Goal: Information Seeking & Learning: Learn about a topic

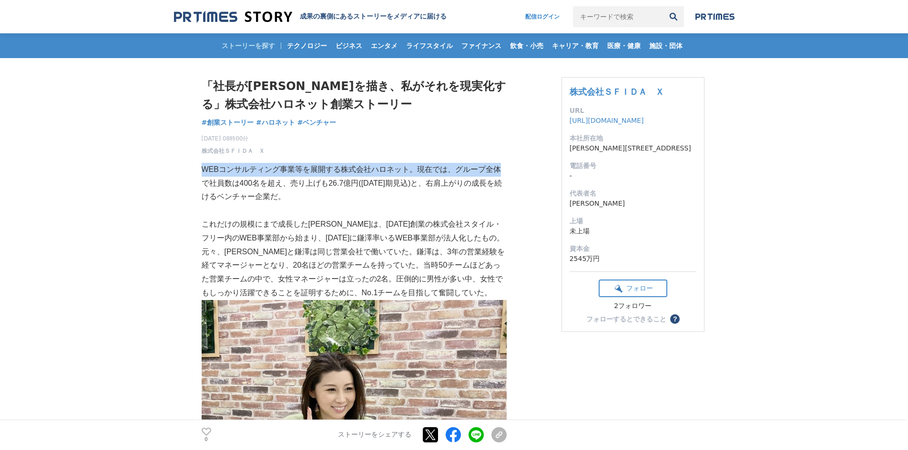
drag, startPoint x: 201, startPoint y: 170, endPoint x: 498, endPoint y: 166, distance: 296.8
click at [498, 166] on p "WEBコンサルティング事業等を展開する株式会社ハロネット。現在では、グループ全体で社員数は400名を超え、売り上げも26.7億円(2020年9月期見込)と、右…" at bounding box center [354, 183] width 305 height 41
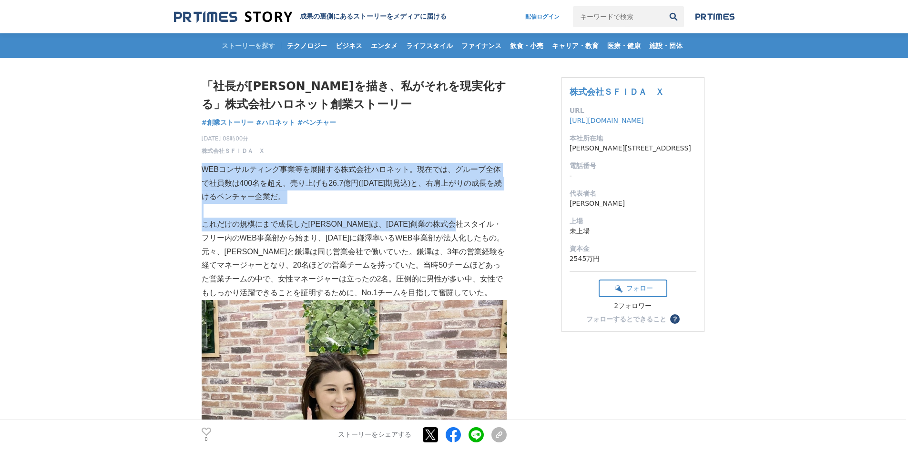
drag, startPoint x: 202, startPoint y: 171, endPoint x: 502, endPoint y: 223, distance: 304.2
click at [502, 223] on p "これだけの規模にまで成長したハロネットは、2007年４月創業の株式会社スタイル・フリー内のWEB事業部から始まり、2009年3月に鎌澤率いるWEB事業部が法人…" at bounding box center [354, 259] width 305 height 82
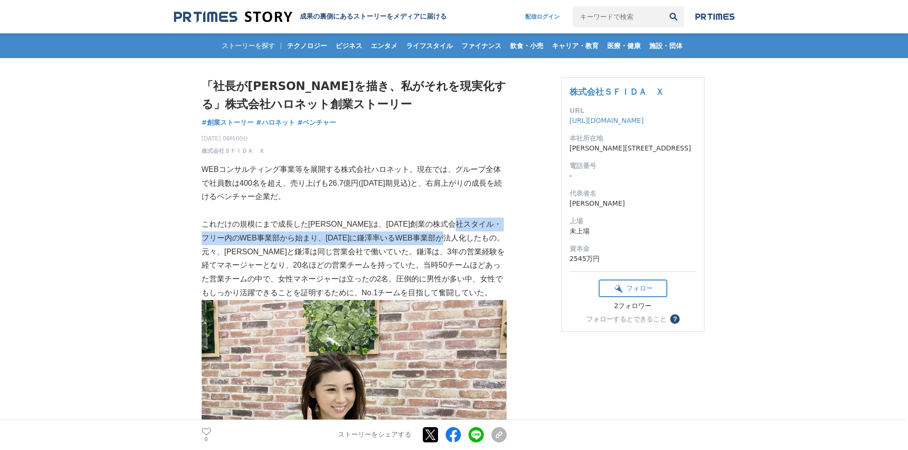
drag, startPoint x: 204, startPoint y: 237, endPoint x: 499, endPoint y: 234, distance: 294.4
click at [499, 234] on p "これだけの規模にまで成長したハロネットは、2007年４月創業の株式会社スタイル・フリー内のWEB事業部から始まり、2009年3月に鎌澤率いるWEB事業部が法人…" at bounding box center [354, 259] width 305 height 82
drag, startPoint x: 490, startPoint y: 239, endPoint x: 203, endPoint y: 239, distance: 286.8
click at [203, 239] on p "これだけの規模にまで成長したハロネットは、2007年４月創業の株式会社スタイル・フリー内のWEB事業部から始まり、2009年3月に鎌澤率いるWEB事業部が法人…" at bounding box center [354, 259] width 305 height 82
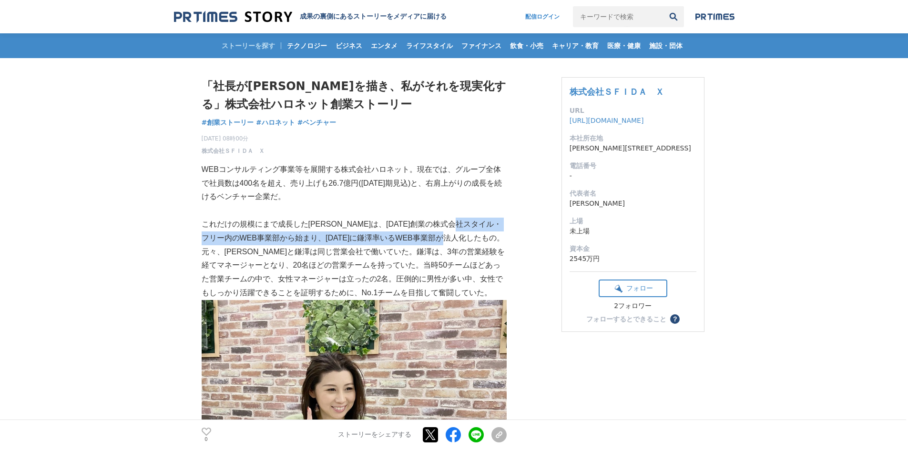
click at [203, 239] on p "これだけの規模にまで成長したハロネットは、2007年４月創業の株式会社スタイル・フリー内のWEB事業部から始まり、2009年3月に鎌澤率いるWEB事業部が法人…" at bounding box center [354, 259] width 305 height 82
drag, startPoint x: 202, startPoint y: 241, endPoint x: 493, endPoint y: 238, distance: 291.1
click at [493, 238] on p "これだけの規模にまで成長したハロネットは、2007年４月創業の株式会社スタイル・フリー内のWEB事業部から始まり、2009年3月に鎌澤率いるWEB事業部が法人…" at bounding box center [354, 259] width 305 height 82
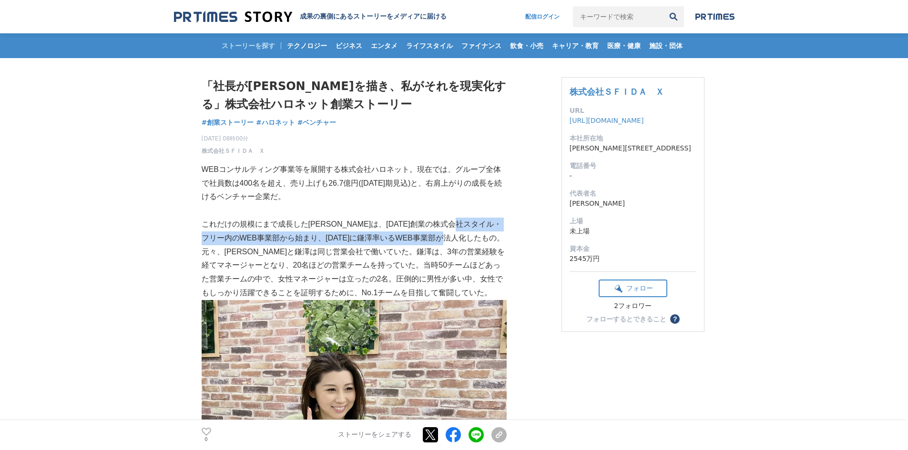
drag, startPoint x: 203, startPoint y: 239, endPoint x: 503, endPoint y: 235, distance: 299.7
click at [503, 235] on p "これだけの規模にまで成長したハロネットは、2007年４月創業の株式会社スタイル・フリー内のWEB事業部から始まり、2009年3月に鎌澤率いるWEB事業部が法人…" at bounding box center [354, 259] width 305 height 82
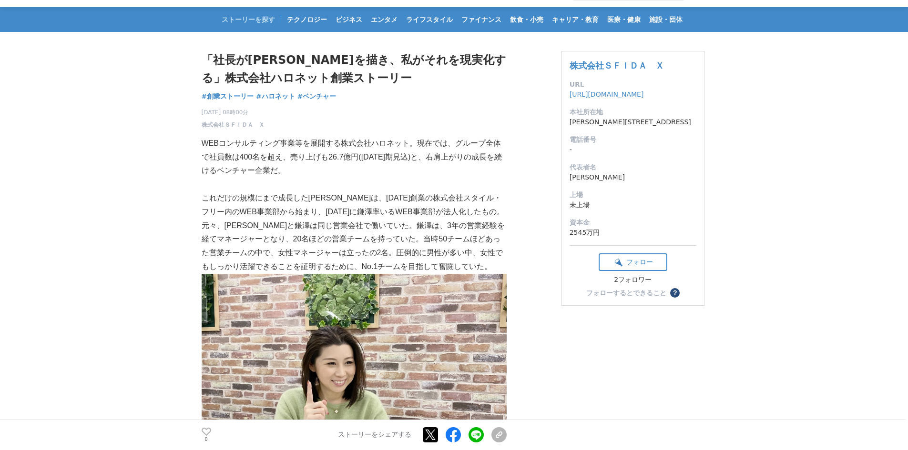
scroll to position [48, 0]
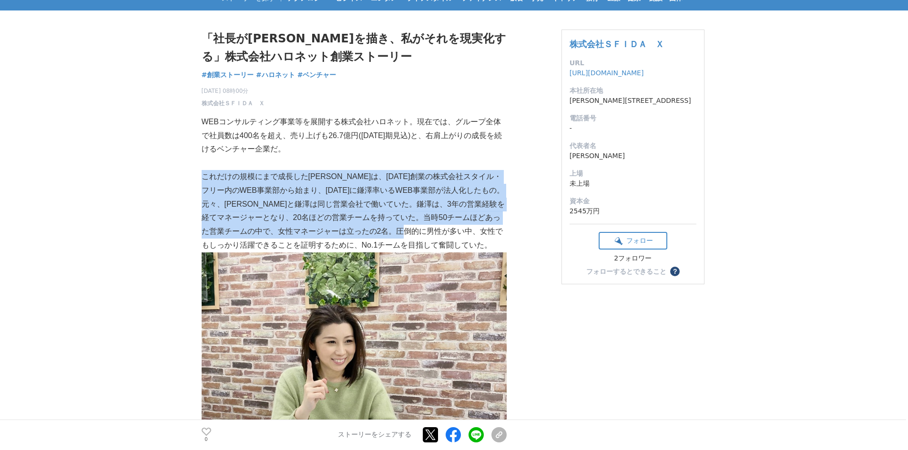
drag, startPoint x: 202, startPoint y: 175, endPoint x: 501, endPoint y: 227, distance: 302.7
click at [501, 227] on p "これだけの規模にまで成長したハロネットは、2007年４月創業の株式会社スタイル・フリー内のWEB事業部から始まり、2009年3月に鎌澤率いるWEB事業部が法人…" at bounding box center [354, 211] width 305 height 82
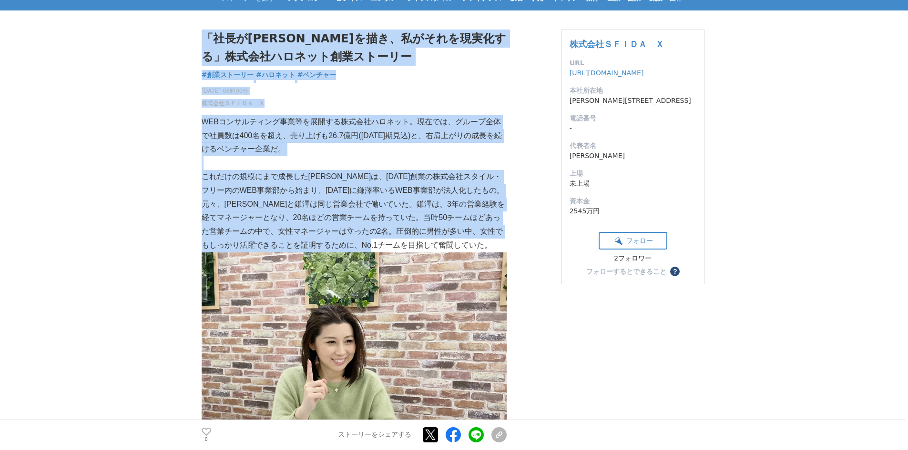
drag, startPoint x: 457, startPoint y: 248, endPoint x: 197, endPoint y: 247, distance: 260.1
click at [207, 246] on p "これだけの規模にまで成長したハロネットは、2007年４月創業の株式会社スタイル・フリー内のWEB事業部から始まり、2009年3月に鎌澤率いるWEB事業部が法人…" at bounding box center [354, 211] width 305 height 82
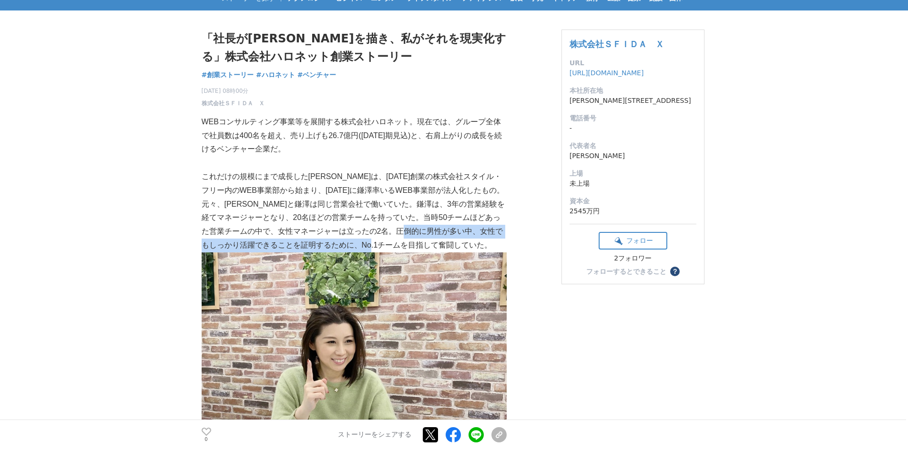
drag, startPoint x: 202, startPoint y: 246, endPoint x: 467, endPoint y: 243, distance: 265.4
click at [467, 243] on p "これだけの規模にまで成長したハロネットは、2007年４月創業の株式会社スタイル・フリー内のWEB事業部から始まり、2009年3月に鎌澤率いるWEB事業部が法人…" at bounding box center [354, 211] width 305 height 82
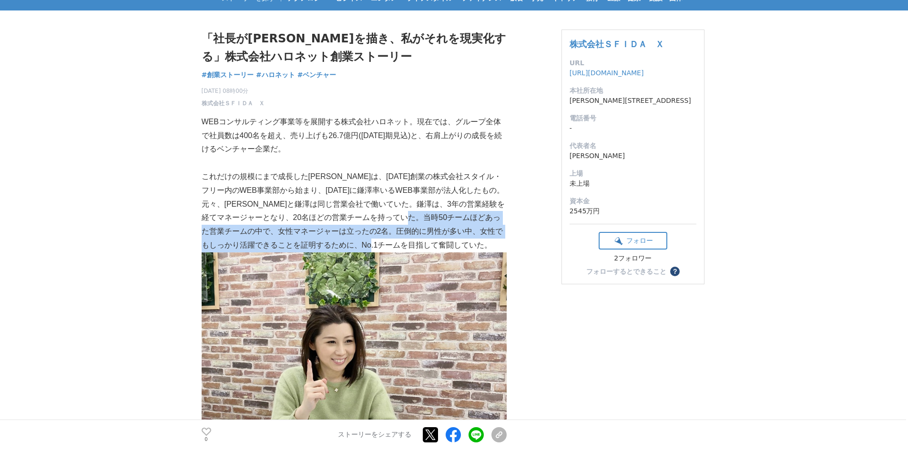
drag, startPoint x: 459, startPoint y: 244, endPoint x: 202, endPoint y: 229, distance: 257.7
click at [202, 229] on p "これだけの規模にまで成長したハロネットは、2007年４月創業の株式会社スタイル・フリー内のWEB事業部から始まり、2009年3月に鎌澤率いるWEB事業部が法人…" at bounding box center [354, 211] width 305 height 82
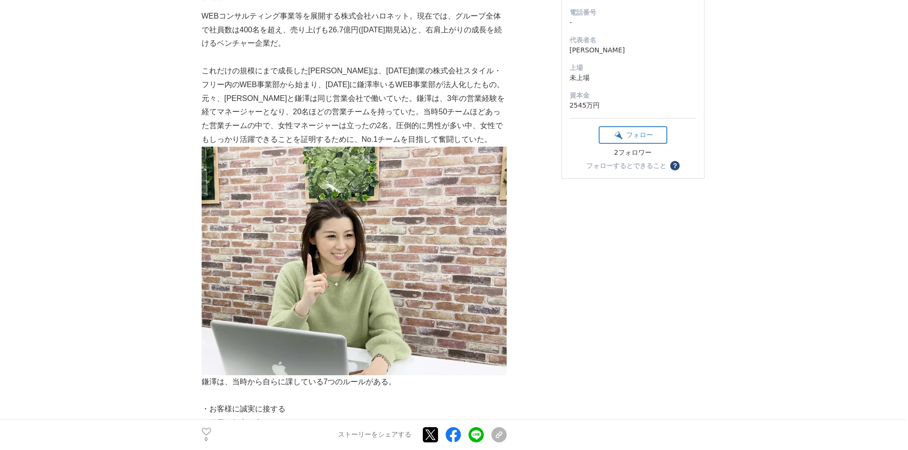
scroll to position [95, 0]
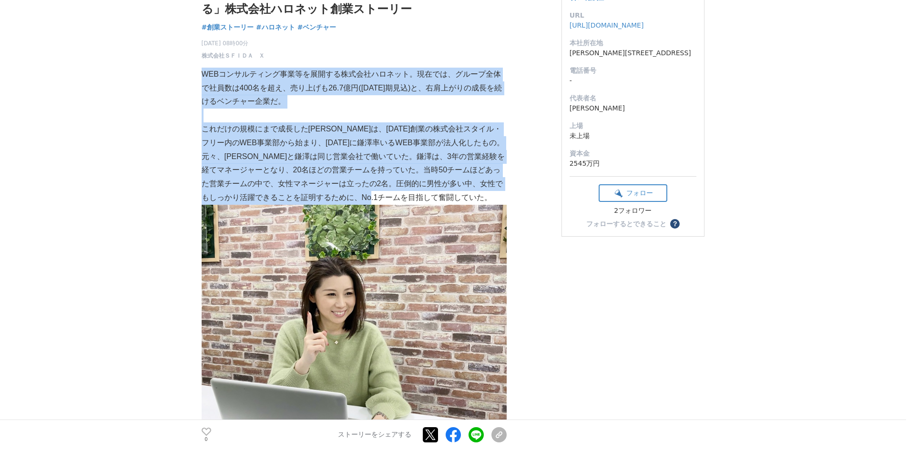
drag, startPoint x: 202, startPoint y: 74, endPoint x: 482, endPoint y: 199, distance: 306.7
click at [474, 194] on p "これだけの規模にまで成長したハロネットは、2007年４月創業の株式会社スタイル・フリー内のWEB事業部から始まり、2009年3月に鎌澤率いるWEB事業部が法人…" at bounding box center [354, 163] width 305 height 82
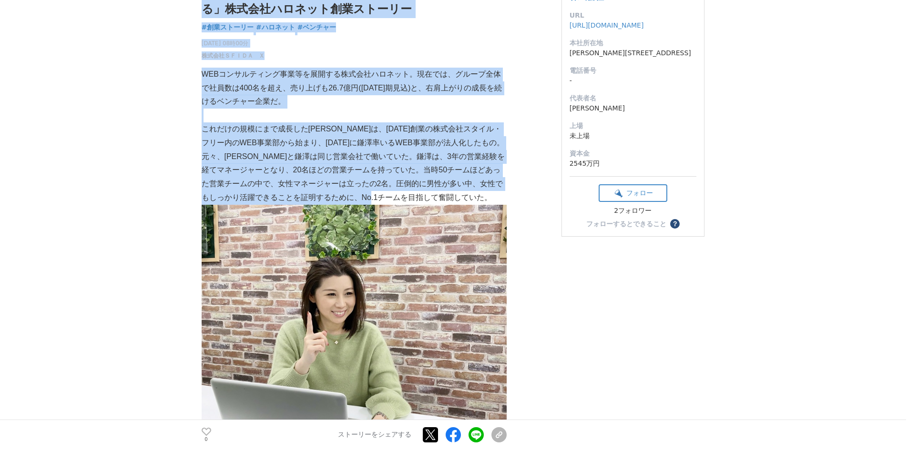
drag, startPoint x: 476, startPoint y: 202, endPoint x: 178, endPoint y: 16, distance: 351.1
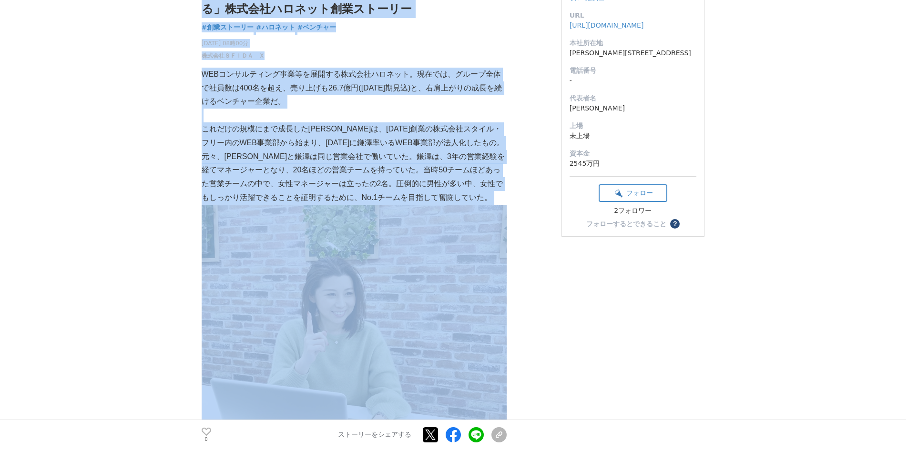
drag, startPoint x: 180, startPoint y: 12, endPoint x: 471, endPoint y: 200, distance: 347.0
click at [472, 195] on p "これだけの規模にまで成長したハロネットは、2007年４月創業の株式会社スタイル・フリー内のWEB事業部から始まり、2009年3月に鎌澤率いるWEB事業部が法人…" at bounding box center [354, 163] width 305 height 82
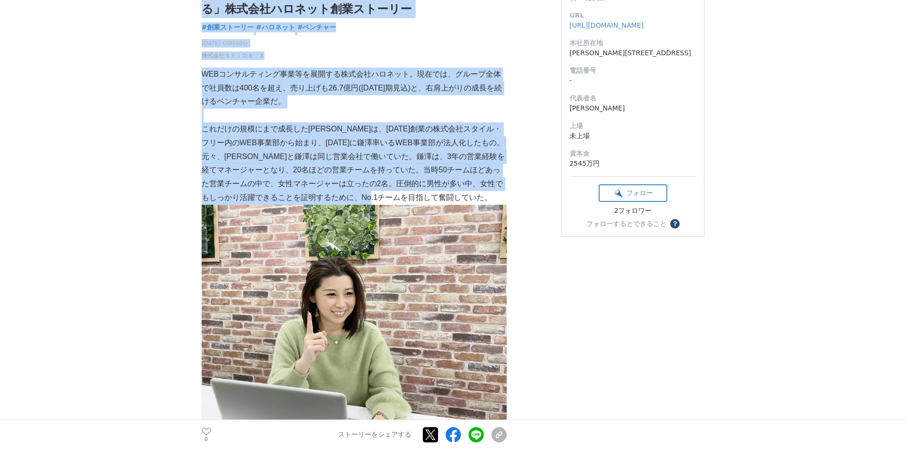
drag, startPoint x: 475, startPoint y: 200, endPoint x: 148, endPoint y: 10, distance: 378.0
click at [202, 25] on span "#創業ストーリー" at bounding box center [228, 27] width 52 height 9
click at [241, 140] on p "これだけの規模にまで成長したハロネットは、2007年４月創業の株式会社スタイル・フリー内のWEB事業部から始まり、2009年3月に鎌澤率いるWEB事業部が法人…" at bounding box center [354, 163] width 305 height 82
drag, startPoint x: 181, startPoint y: 121, endPoint x: 465, endPoint y: 197, distance: 293.5
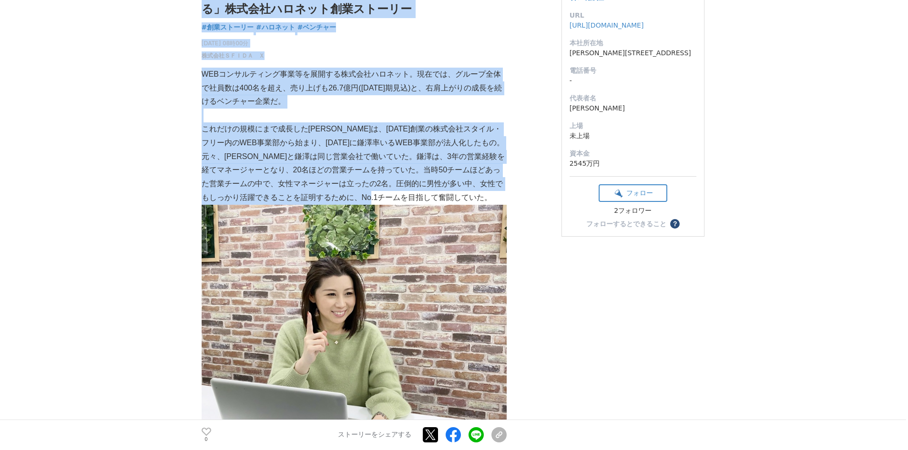
click at [465, 197] on p "これだけの規模にまで成長したハロネットは、2007年４月創業の株式会社スタイル・フリー内のWEB事業部から始まり、2009年3月に鎌澤率いるWEB事業部が法人…" at bounding box center [354, 163] width 305 height 82
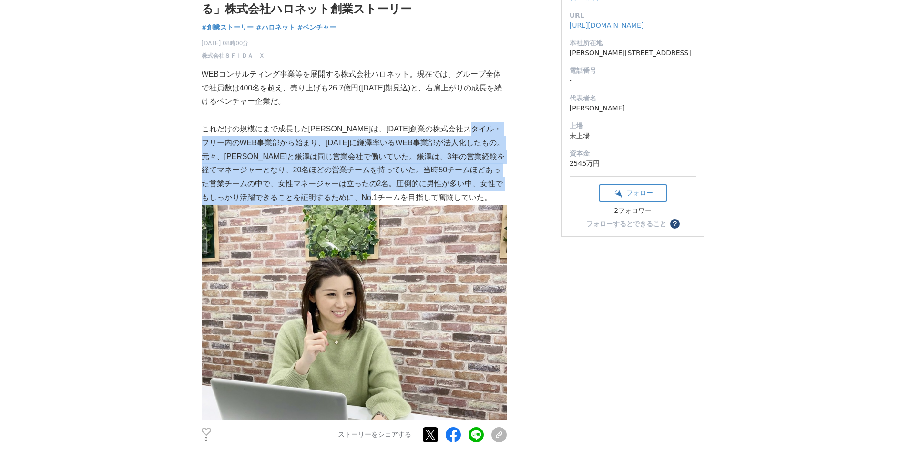
drag, startPoint x: 474, startPoint y: 199, endPoint x: 213, endPoint y: 142, distance: 267.2
click at [213, 142] on p "これだけの規模にまで成長したハロネットは、2007年４月創業の株式会社スタイル・フリー内のWEB事業部から始まり、2009年3月に鎌澤率いるWEB事業部が法人…" at bounding box center [354, 163] width 305 height 82
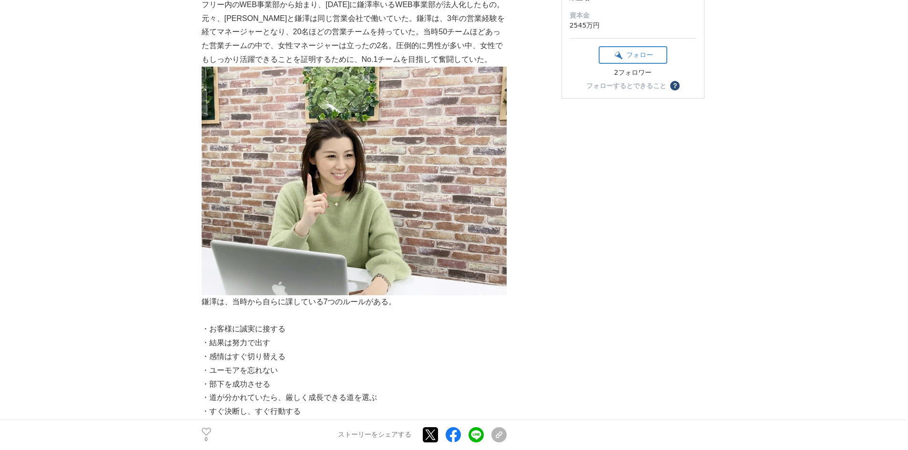
scroll to position [238, 0]
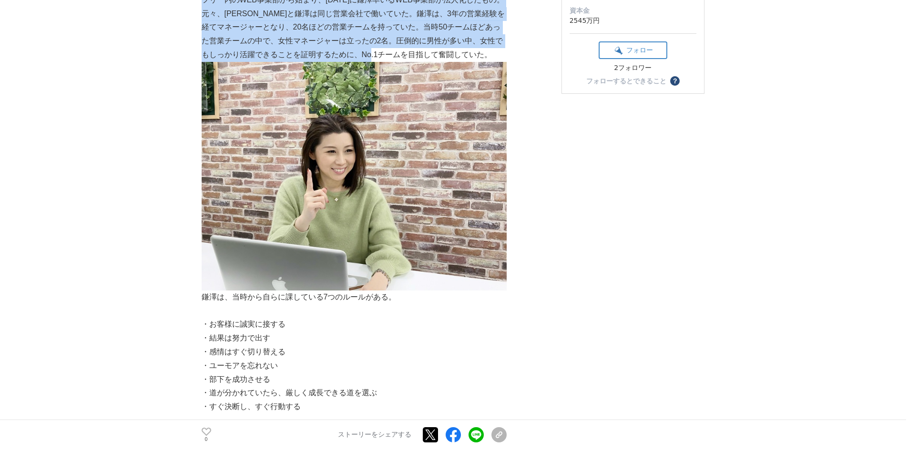
drag, startPoint x: 181, startPoint y: 19, endPoint x: 473, endPoint y: 54, distance: 294.6
click at [473, 54] on p "これだけの規模にまで成長したハロネットは、2007年４月創業の株式会社スタイル・フリー内のWEB事業部から始まり、2009年3月に鎌澤率いるWEB事業部が法人…" at bounding box center [354, 21] width 305 height 82
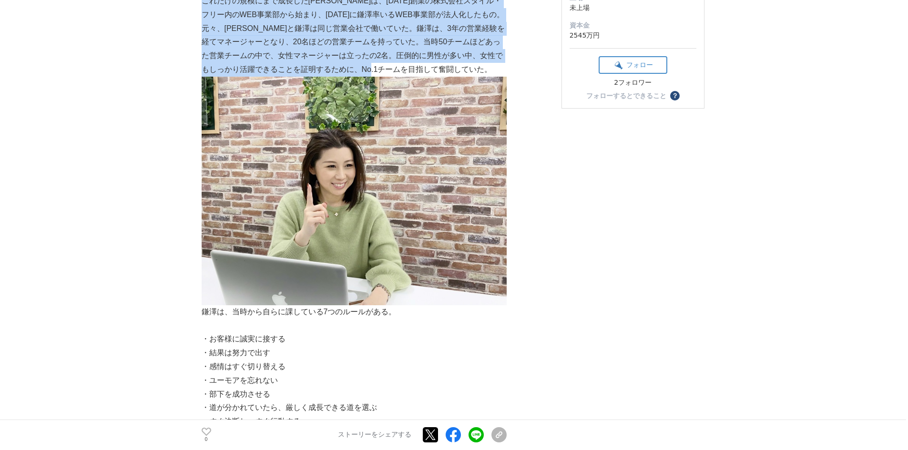
drag, startPoint x: 473, startPoint y: 54, endPoint x: 162, endPoint y: 7, distance: 313.6
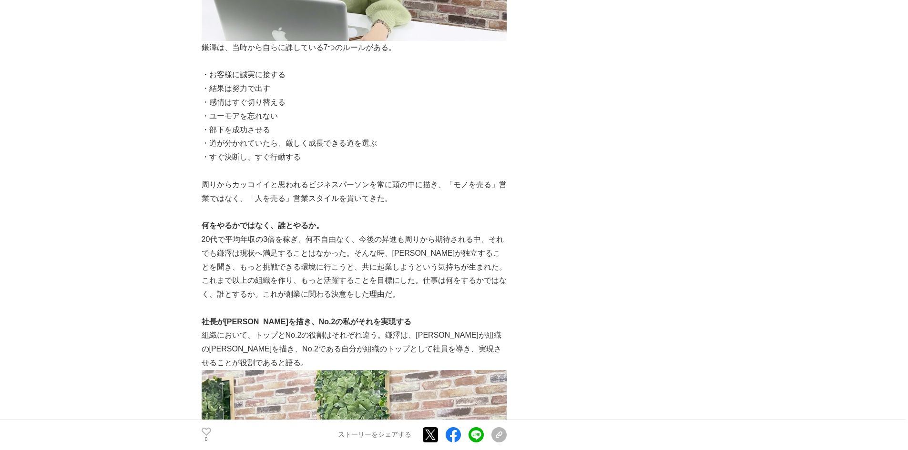
scroll to position [505, 0]
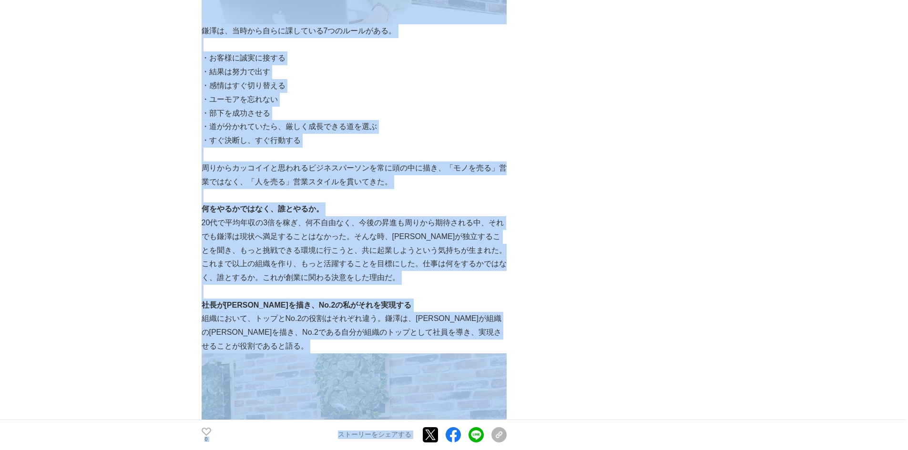
drag, startPoint x: 155, startPoint y: 171, endPoint x: 545, endPoint y: 316, distance: 416.6
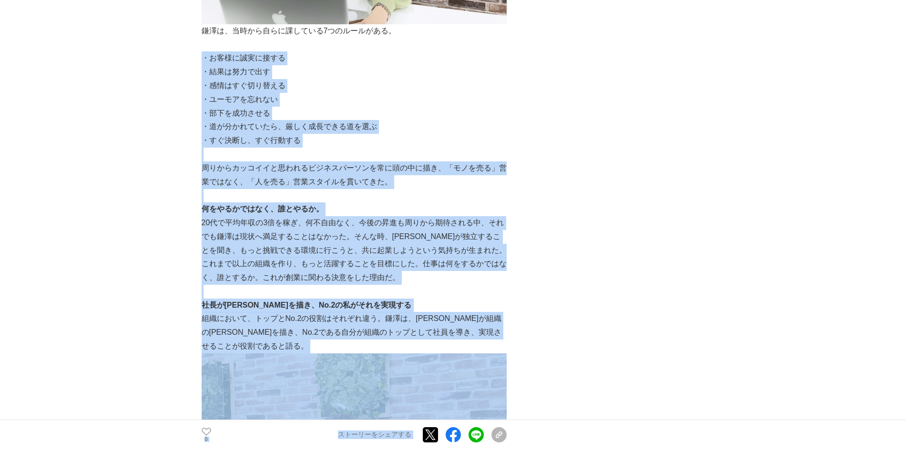
drag, startPoint x: 538, startPoint y: 326, endPoint x: 202, endPoint y: 60, distance: 428.9
click at [202, 60] on p "・お客様に誠実に接する" at bounding box center [354, 58] width 305 height 14
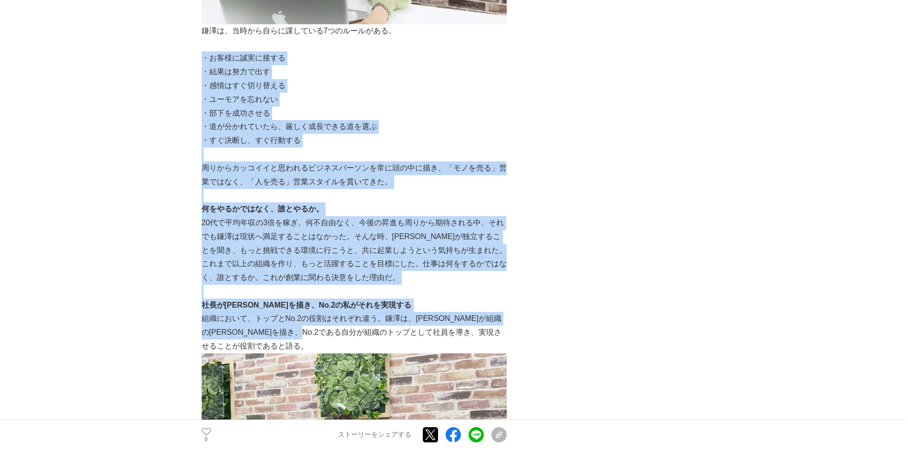
drag, startPoint x: 202, startPoint y: 60, endPoint x: 359, endPoint y: 332, distance: 314.1
click at [359, 332] on p "組織において、トップとNo.2の役割はそれぞれ違う。鎌澤は、住田が組織の未来を描き、No.2である自分が組織のトップとして社員を導き、実現させることが役割であ…" at bounding box center [354, 332] width 305 height 41
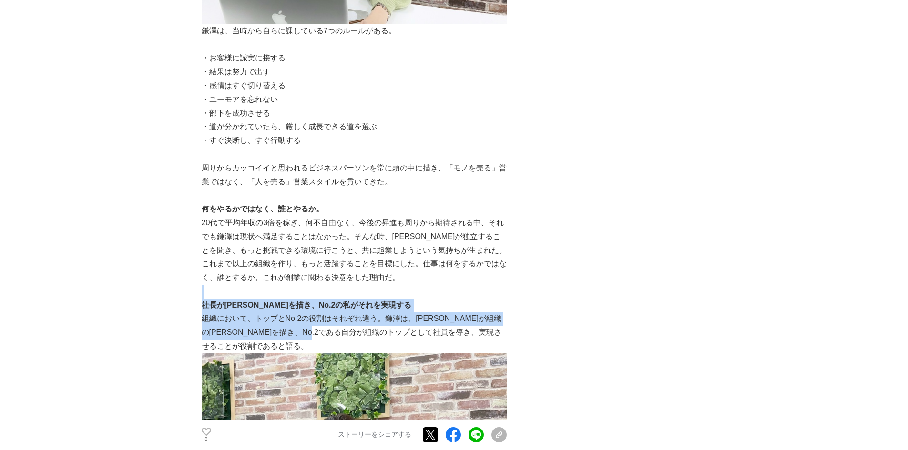
drag, startPoint x: 366, startPoint y: 335, endPoint x: 204, endPoint y: 289, distance: 168.4
click at [204, 289] on p at bounding box center [354, 292] width 305 height 14
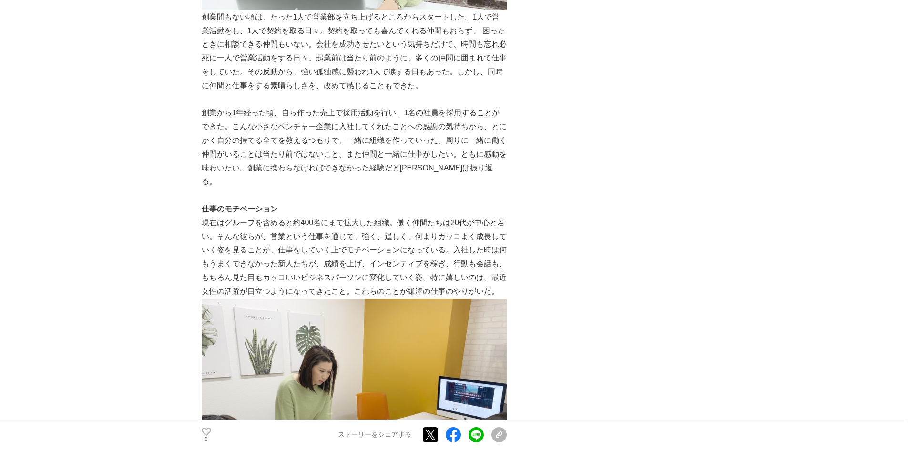
scroll to position [1029, 0]
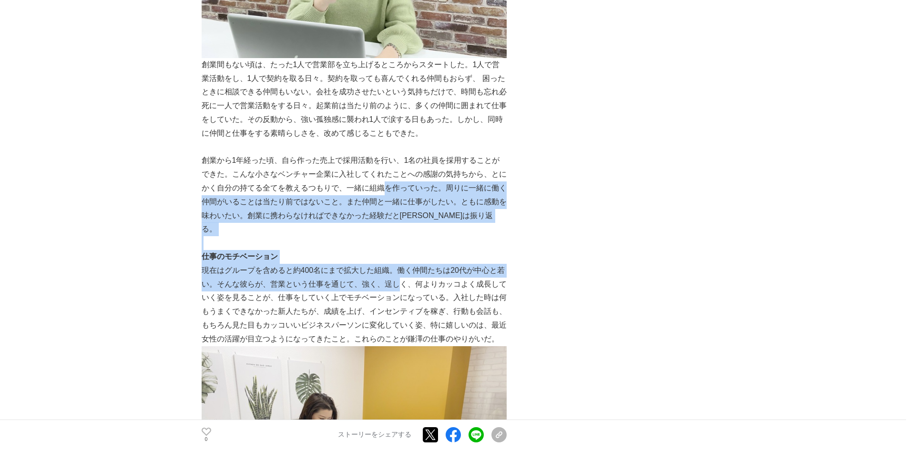
drag, startPoint x: 385, startPoint y: 188, endPoint x: 402, endPoint y: 276, distance: 89.8
click at [402, 276] on p "現在はグループを含めると約400名にまで拡大した組織。働く仲間たちは20代が中心と若い。そんな彼らが、営業という仕事を通じて、強く、逞しく、何よりカッコよく成…" at bounding box center [354, 305] width 305 height 82
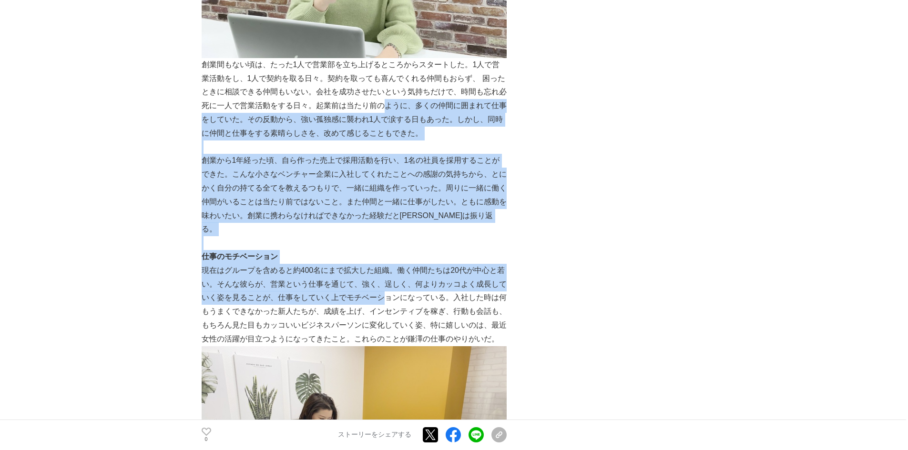
drag, startPoint x: 383, startPoint y: 281, endPoint x: 382, endPoint y: 103, distance: 177.2
click at [382, 103] on p "創業間もない頃は、たった1人で営業部を立ち上げるところからスタートした。1人で営業活動をし、1人で契約を取る日々。契約を取っても喜んでくれる仲間もおらず、 困…" at bounding box center [354, 99] width 305 height 82
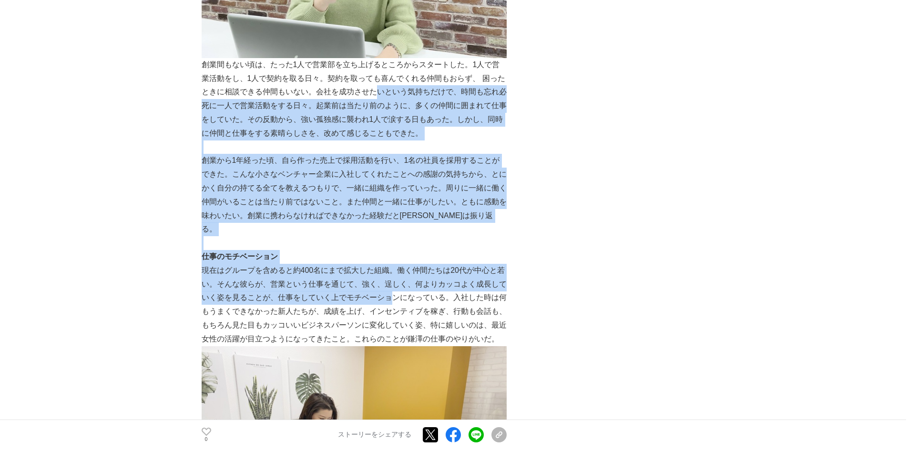
drag, startPoint x: 374, startPoint y: 87, endPoint x: 393, endPoint y: 283, distance: 197.2
click at [393, 283] on p "現在はグループを含めると約400名にまで拡大した組織。働く仲間たちは20代が中心と若い。そんな彼らが、営業という仕事を通じて、強く、逞しく、何よりカッコよく成…" at bounding box center [354, 305] width 305 height 82
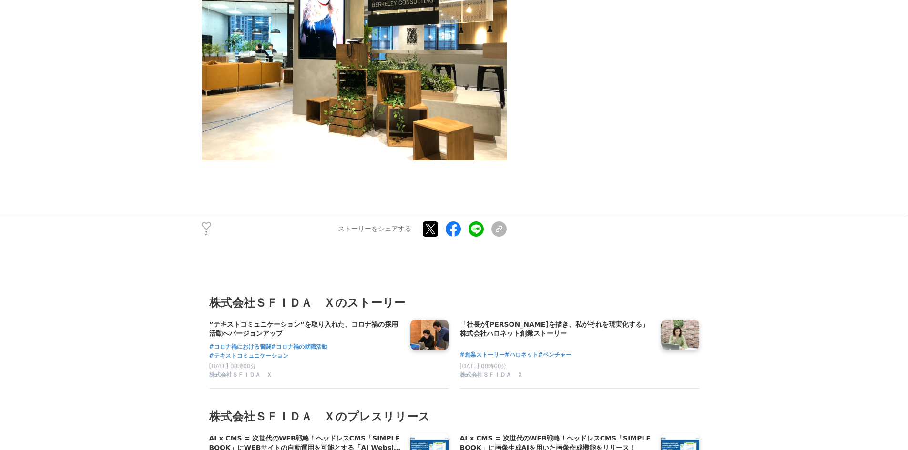
scroll to position [2648, 0]
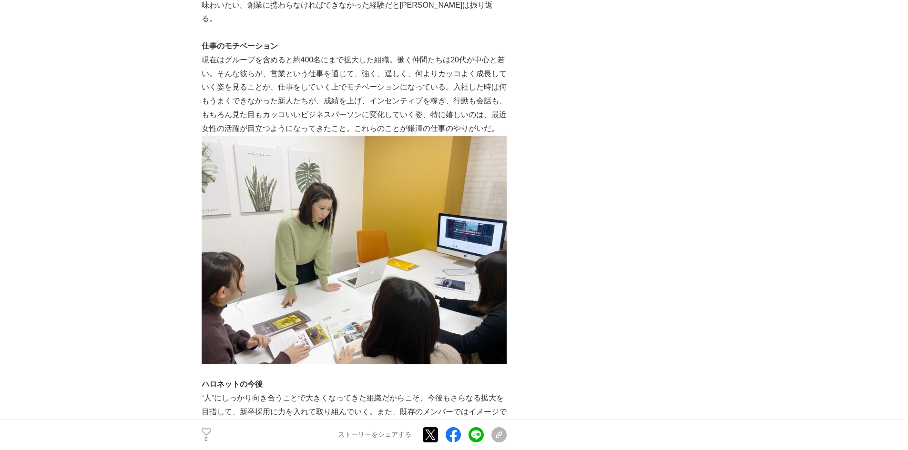
scroll to position [1239, 0]
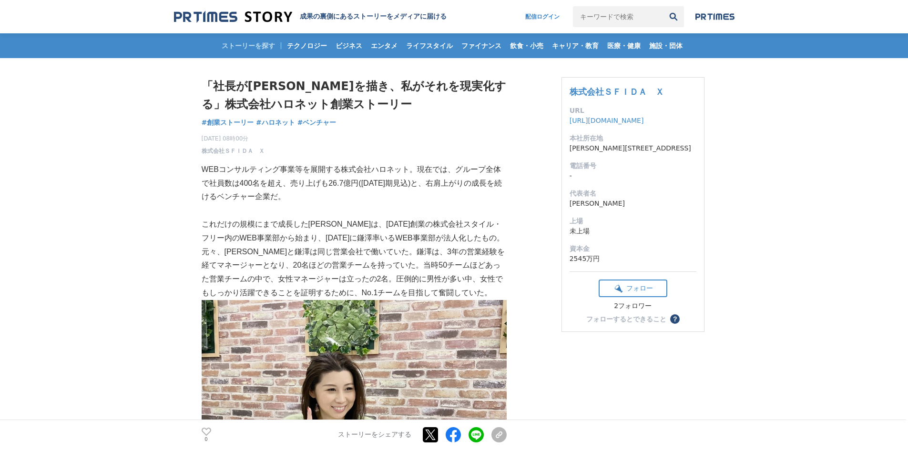
click at [371, 170] on p "WEBコンサルティング事業等を展開する株式会社ハロネット。現在では、グループ全体で社員数は400名を超え、売り上げも26.7億円([DATE]期見込)と、右肩…" at bounding box center [354, 183] width 305 height 41
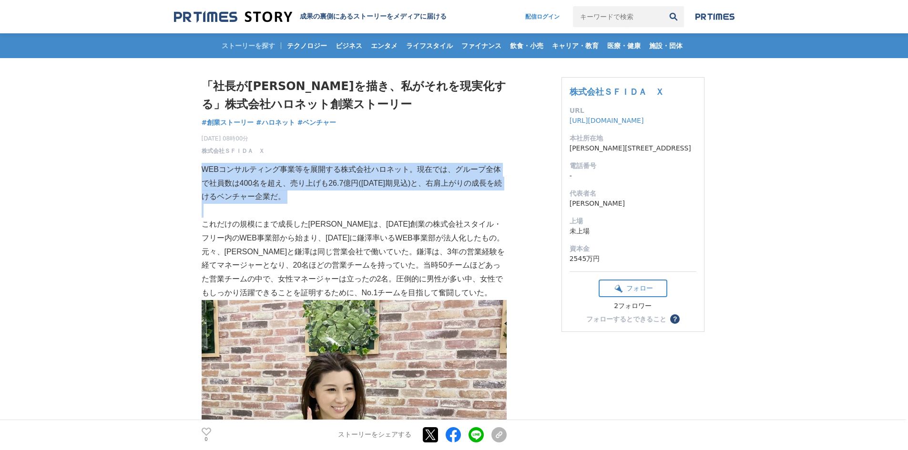
click at [371, 170] on p "WEBコンサルティング事業等を展開する株式会社ハロネット。現在では、グループ全体で社員数は400名を超え、売り上げも26.7億円([DATE]期見込)と、右肩…" at bounding box center [354, 183] width 305 height 41
click at [365, 195] on p "WEBコンサルティング事業等を展開する株式会社ハロネット。現在では、グループ全体で社員数は400名を超え、売り上げも26.7億円(2020年9月期見込)と、右…" at bounding box center [354, 183] width 305 height 41
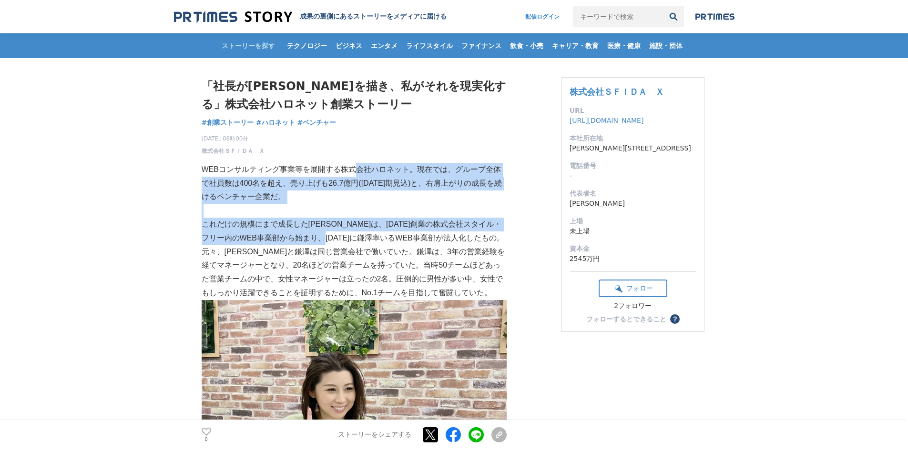
drag, startPoint x: 357, startPoint y: 174, endPoint x: 357, endPoint y: 236, distance: 61.9
click at [357, 236] on p "これだけの規模にまで成長したハロネットは、2007年４月創業の株式会社スタイル・フリー内のWEB事業部から始まり、2009年3月に鎌澤率いるWEB事業部が法人…" at bounding box center [354, 259] width 305 height 82
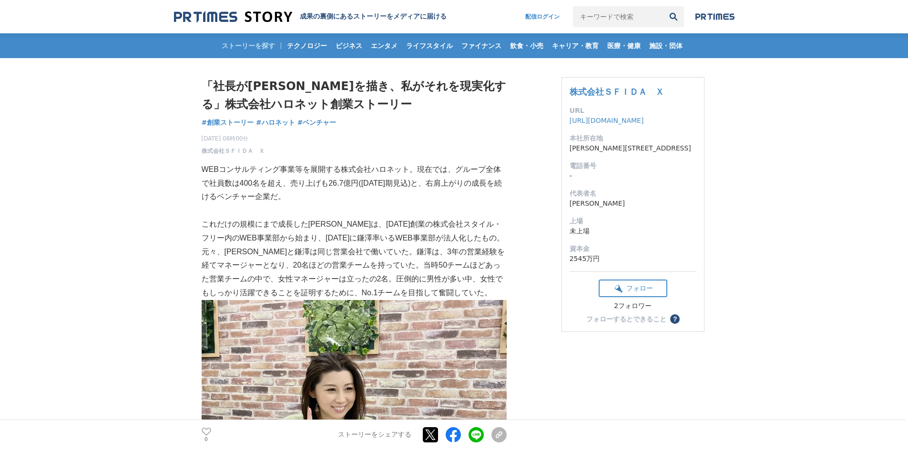
drag, startPoint x: 351, startPoint y: 252, endPoint x: 352, endPoint y: 193, distance: 59.1
click at [352, 193] on p "WEBコンサルティング事業等を展開する株式会社ハロネット。現在では、グループ全体で社員数は400名を超え、売り上げも26.7億円(2020年9月期見込)と、右…" at bounding box center [354, 183] width 305 height 41
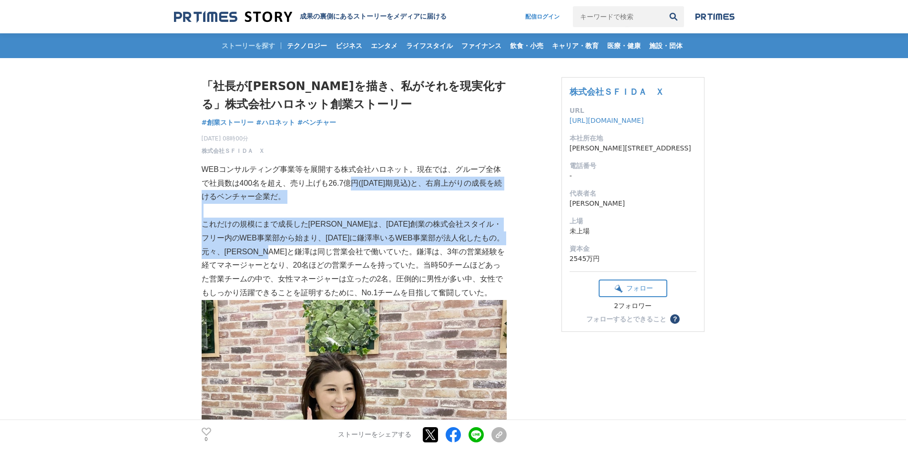
drag, startPoint x: 353, startPoint y: 188, endPoint x: 352, endPoint y: 255, distance: 67.7
click at [352, 255] on p "これだけの規模にまで成長したハロネットは、2007年４月創業の株式会社スタイル・フリー内のWEB事業部から始まり、2009年3月に鎌澤率いるWEB事業部が法人…" at bounding box center [354, 259] width 305 height 82
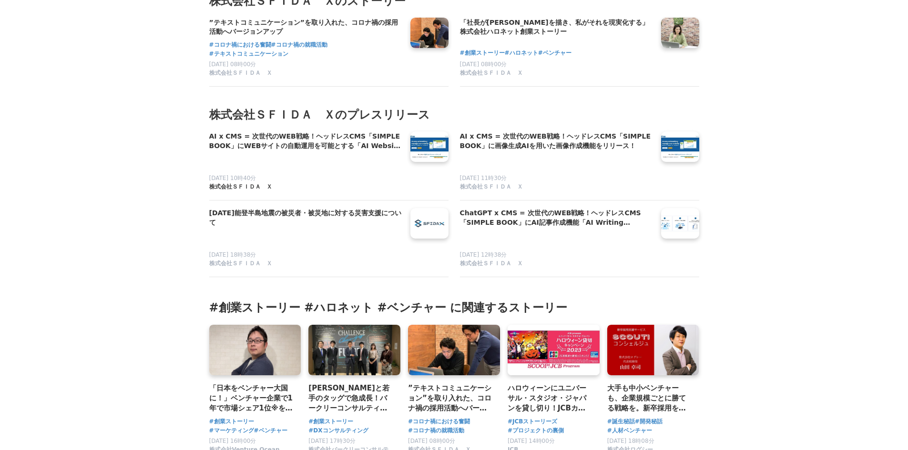
scroll to position [2954, 0]
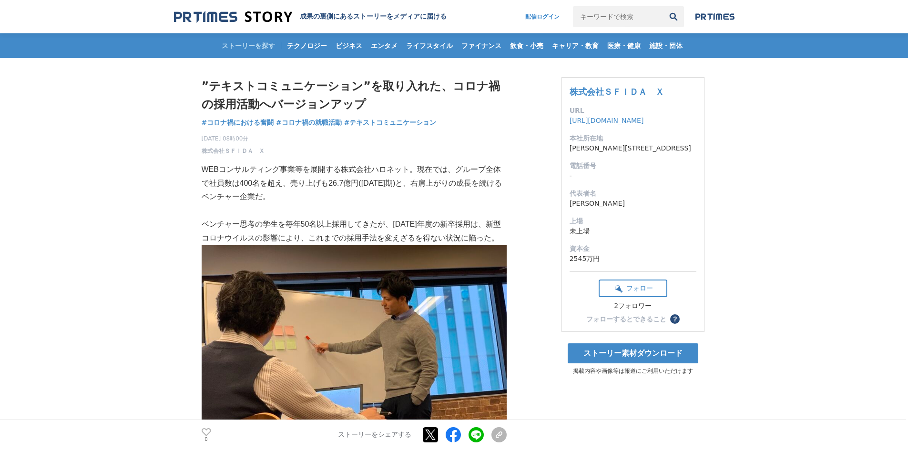
drag, startPoint x: 203, startPoint y: 170, endPoint x: 368, endPoint y: 197, distance: 166.6
click at [368, 197] on p "WEBコンサルティング事業等を展開する株式会社ハロネット。現在では、グループ全体で社員数は400名を超え、売り上げも26.7億円([DATE]期)と、右肩上が…" at bounding box center [354, 183] width 305 height 41
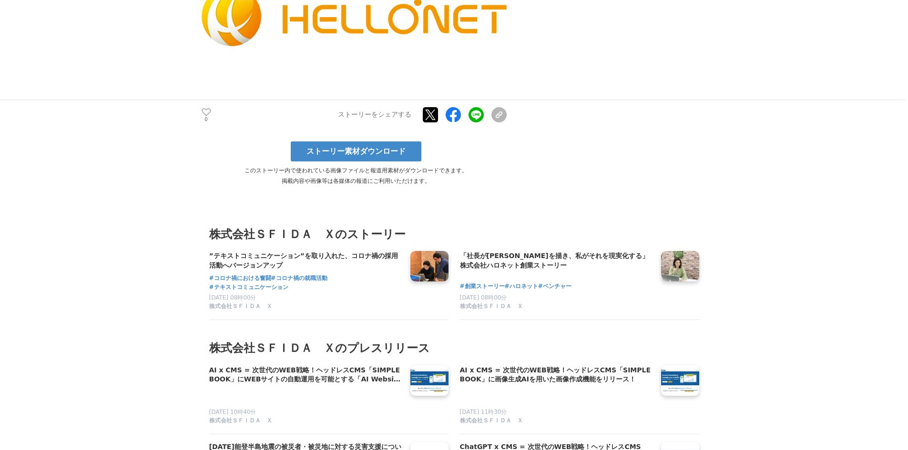
scroll to position [2811, 0]
